Goal: Task Accomplishment & Management: Complete application form

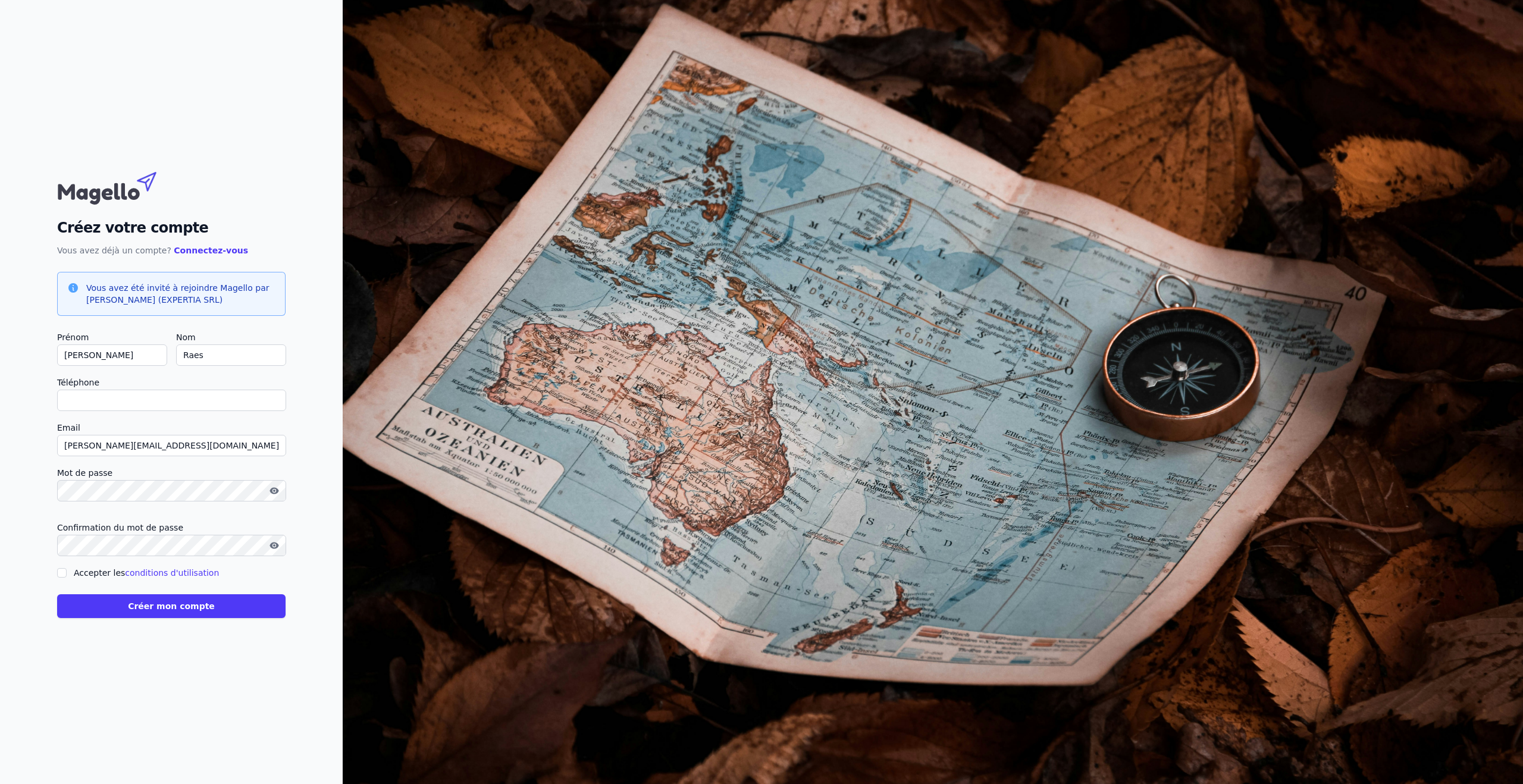
click at [60, 573] on input "Accepter les conditions d'utilisation" at bounding box center [62, 573] width 10 height 10
checkbox input "true"
click at [168, 604] on button "Créer mon compte" at bounding box center [171, 606] width 228 height 24
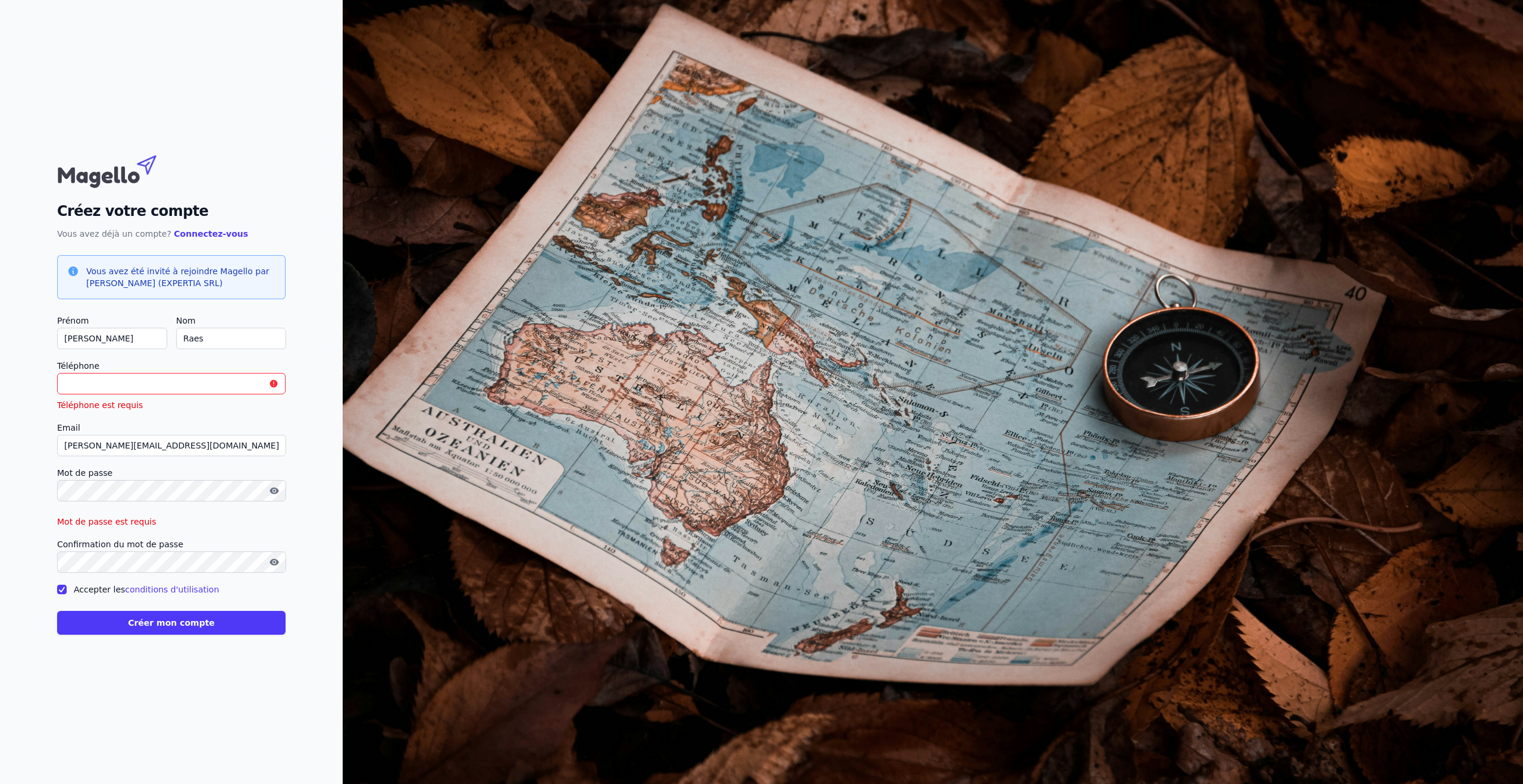
click at [106, 386] on input "Téléphone" at bounding box center [171, 383] width 228 height 22
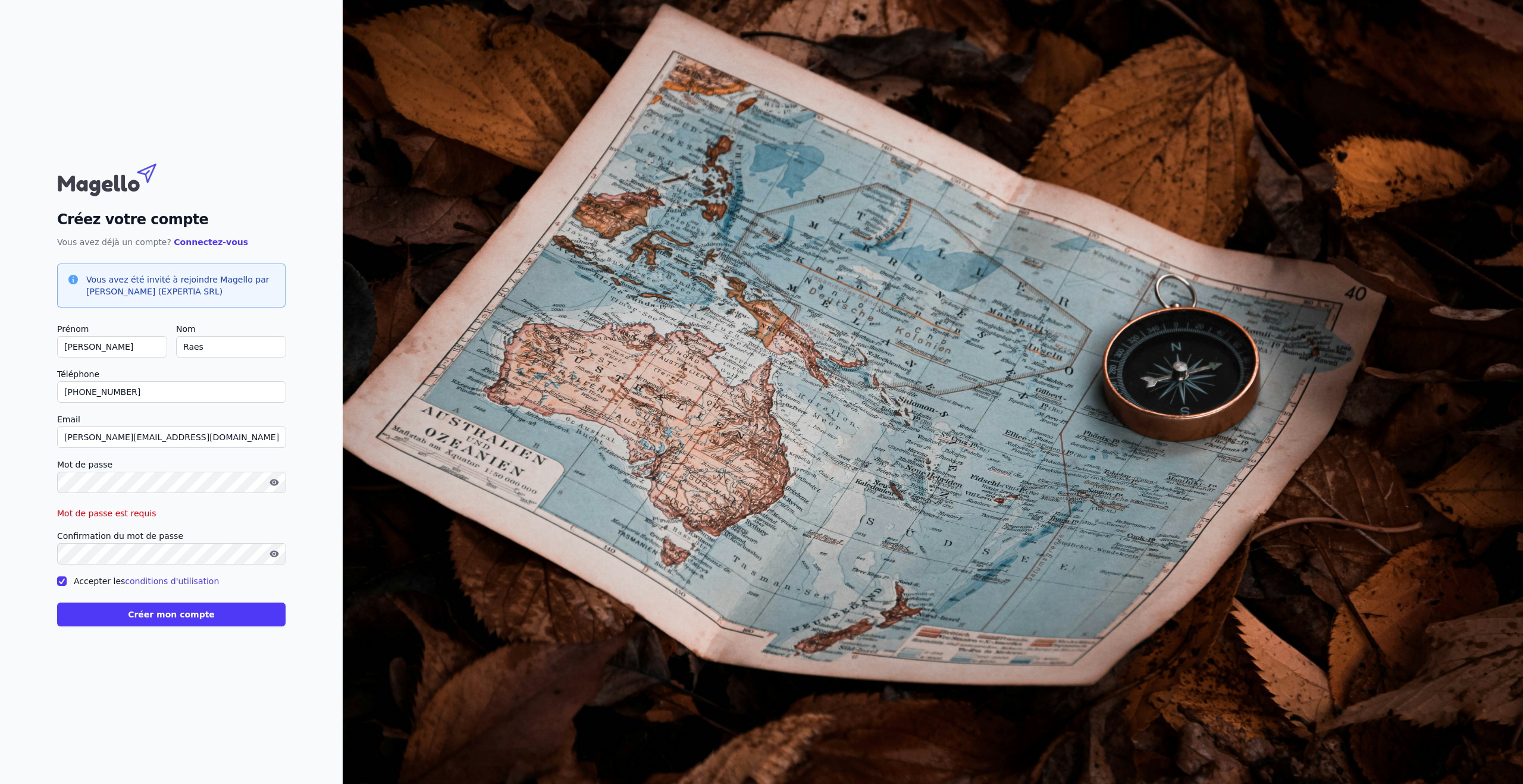
type input "[PHONE_NUMBER]"
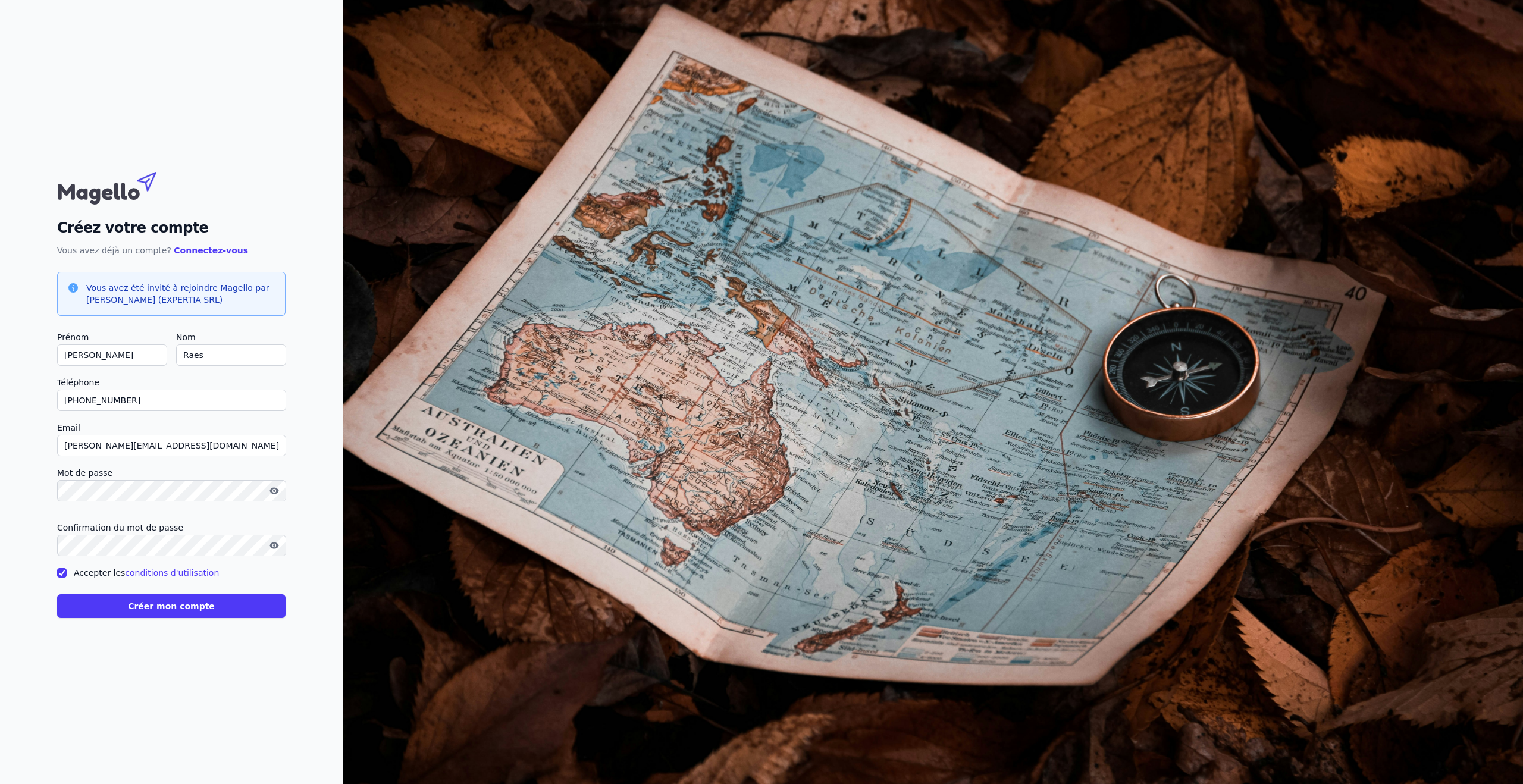
click at [161, 604] on button "Créer mon compte" at bounding box center [171, 606] width 228 height 24
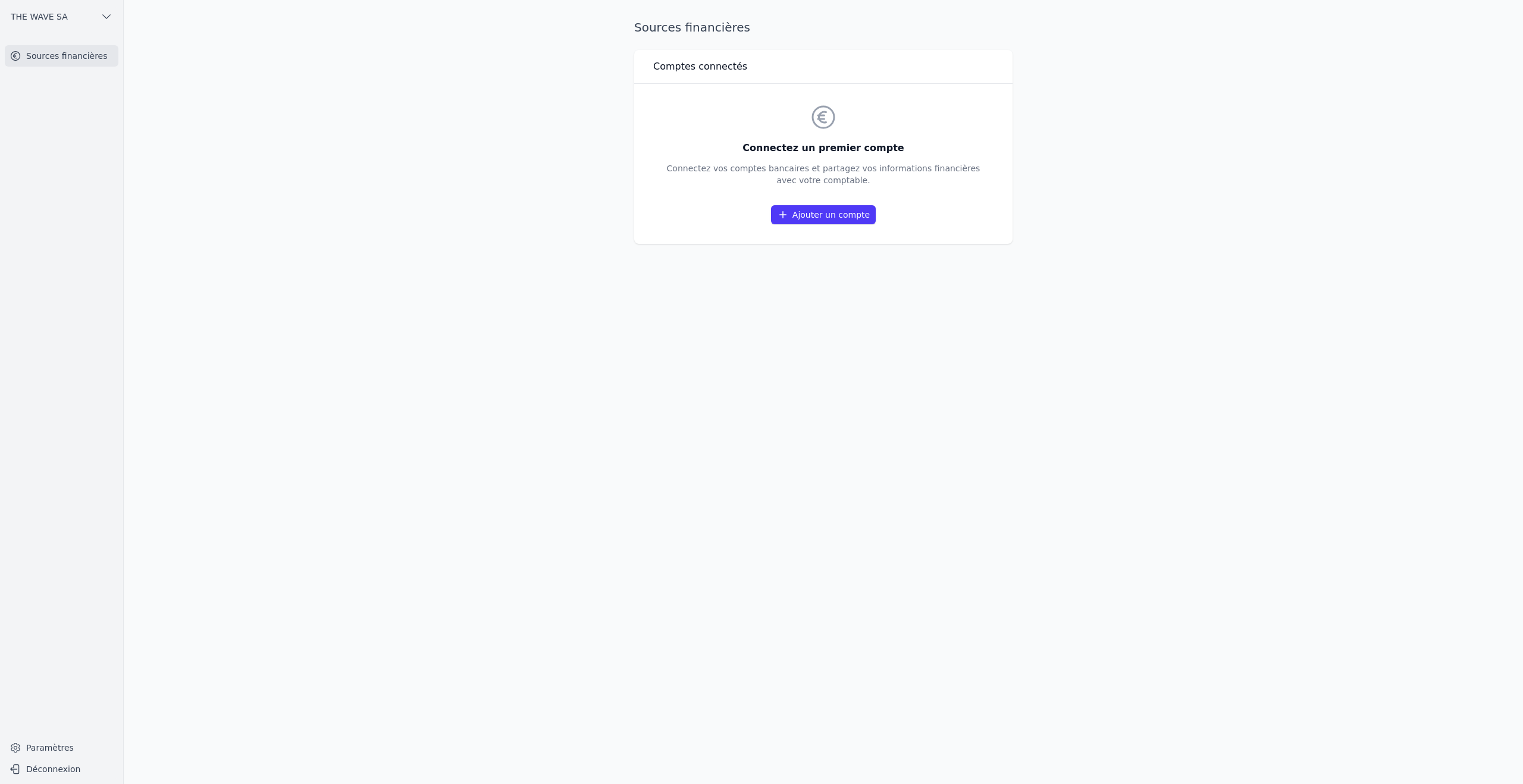
click at [809, 212] on link "Ajouter un compte" at bounding box center [824, 215] width 105 height 19
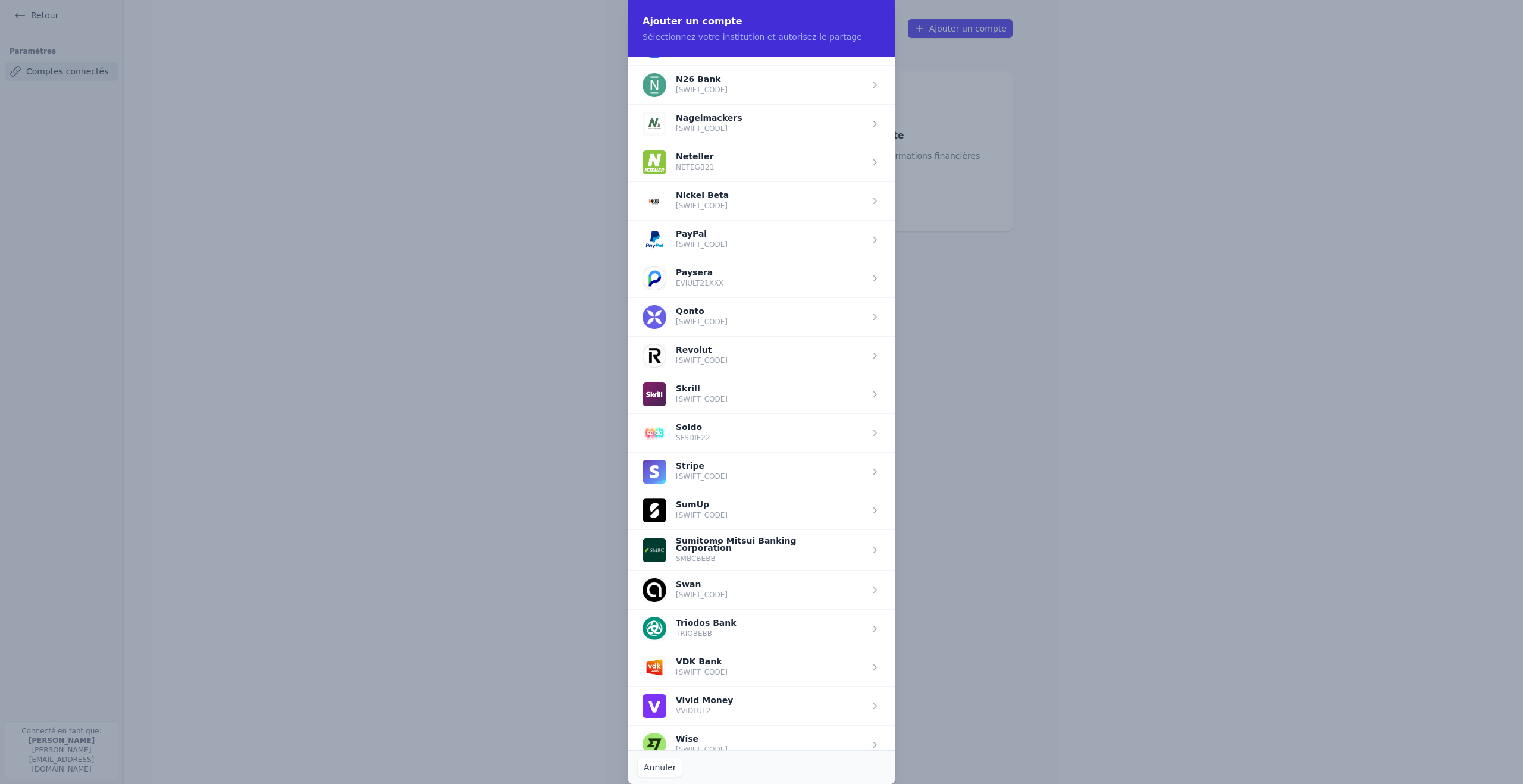
scroll to position [1157, 0]
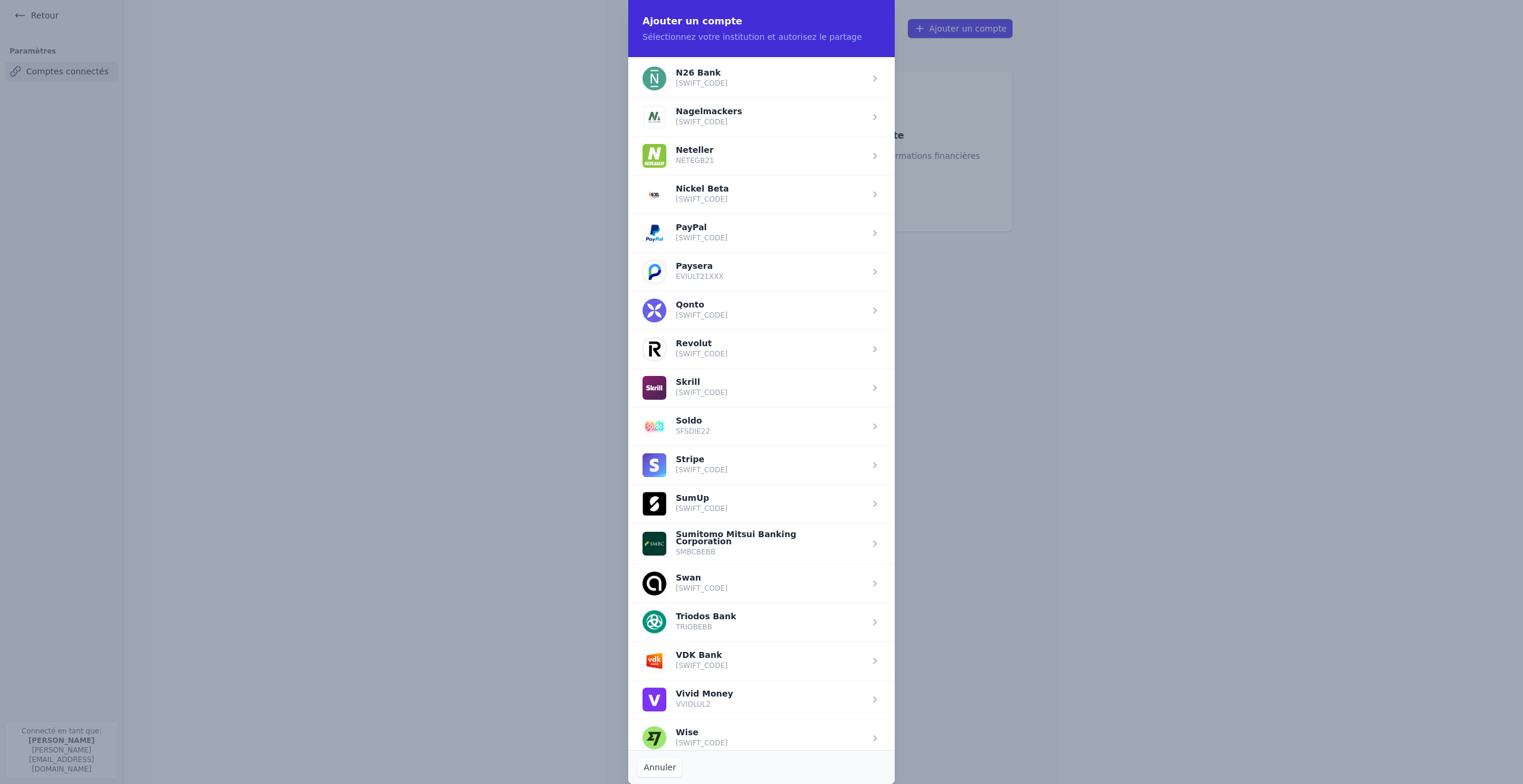
click at [833, 228] on span "button" at bounding box center [762, 233] width 266 height 39
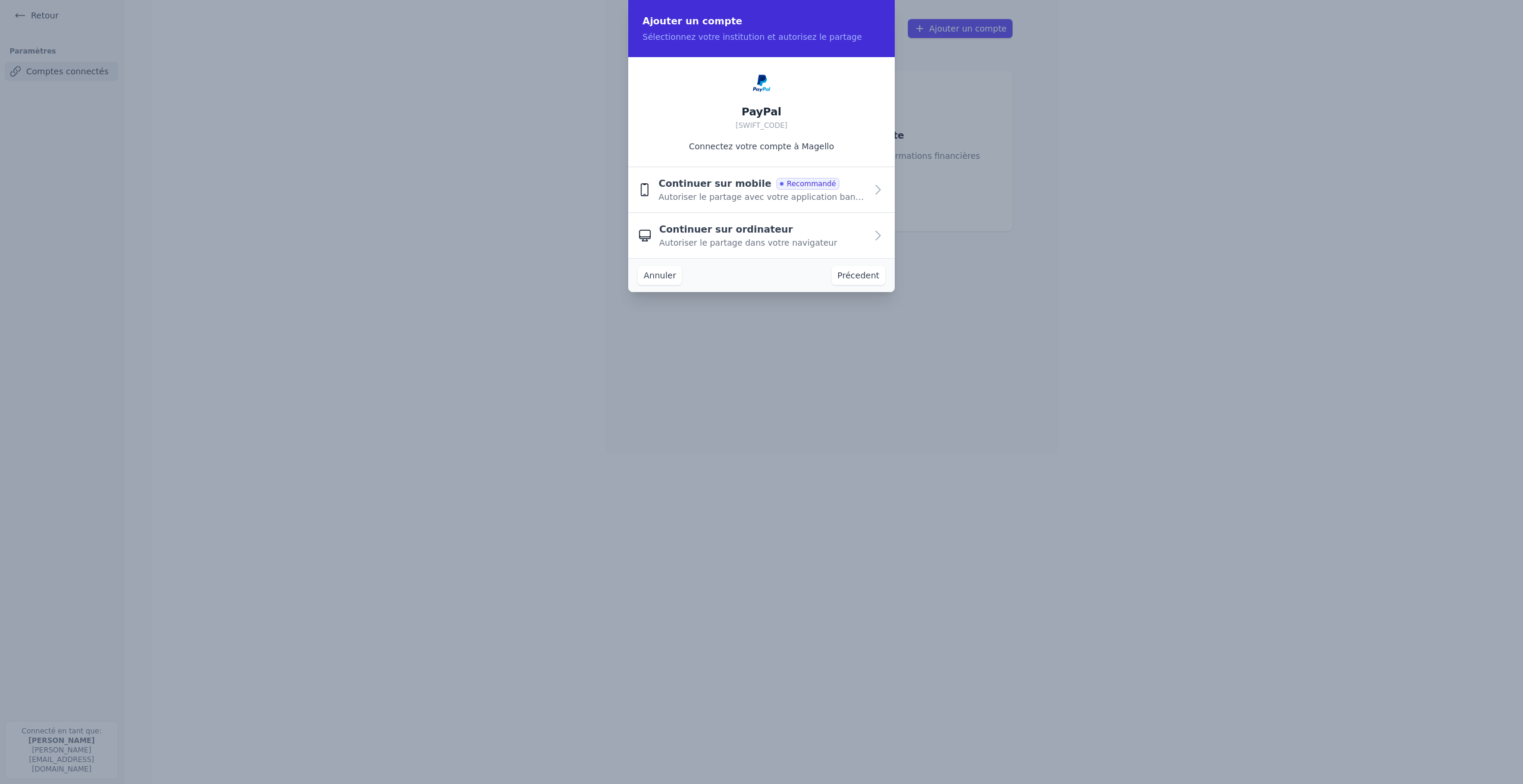
click at [847, 232] on div "Continuer sur ordinateur Autoriser le partage dans votre navigateur" at bounding box center [763, 235] width 207 height 26
